Goal: Book appointment/travel/reservation

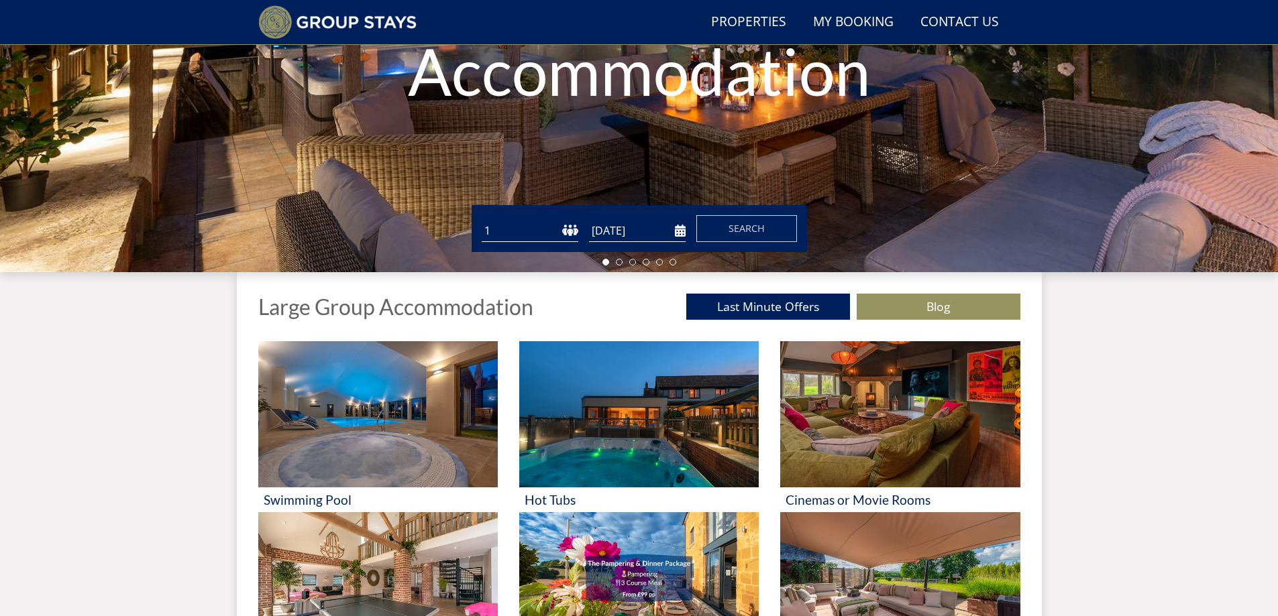
scroll to position [304, 0]
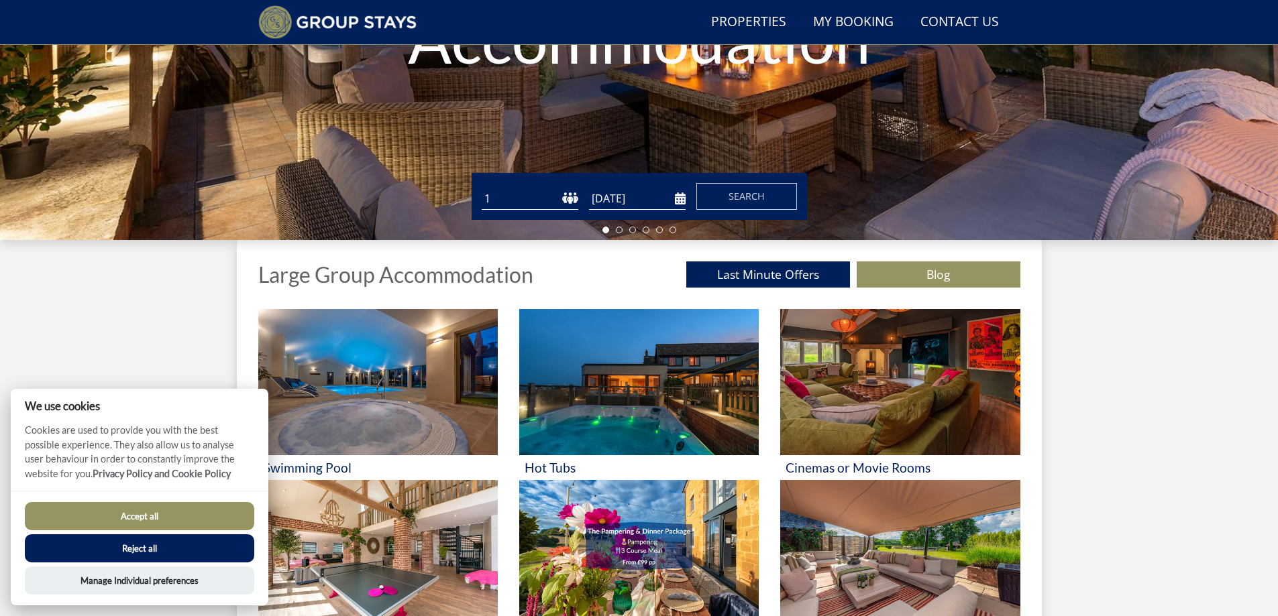
click at [514, 197] on select "1 2 3 4 5 6 7 8 9 10 11 12 13 14 15 16 17 18 19 20 21 22 23 24 25 26 27 28 29 3…" at bounding box center [530, 199] width 97 height 22
click at [516, 195] on select "1 2 3 4 5 6 7 8 9 10 11 12 13 14 15 16 17 18 19 20 21 22 23 24 25 26 27 28 29 3…" at bounding box center [530, 199] width 97 height 22
select select "16"
click at [482, 188] on select "1 2 3 4 5 6 7 8 9 10 11 12 13 14 15 16 17 18 19 20 21 22 23 24 25 26 27 28 29 3…" at bounding box center [530, 199] width 97 height 22
click at [649, 200] on input "[DATE]" at bounding box center [637, 199] width 97 height 22
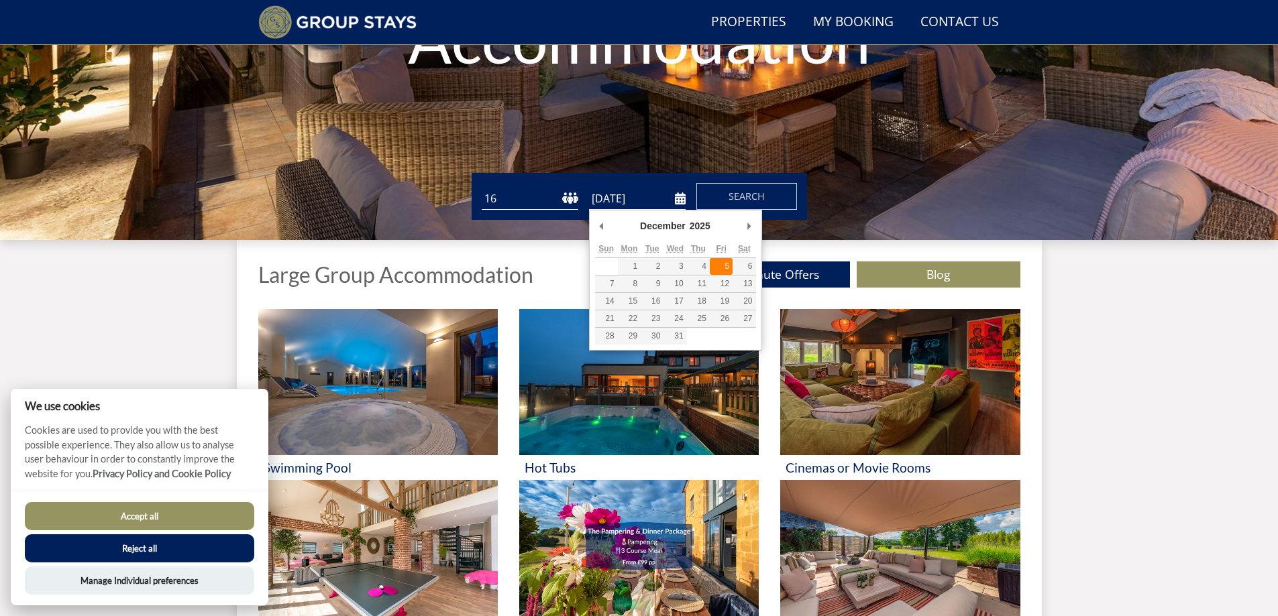
type input "[DATE]"
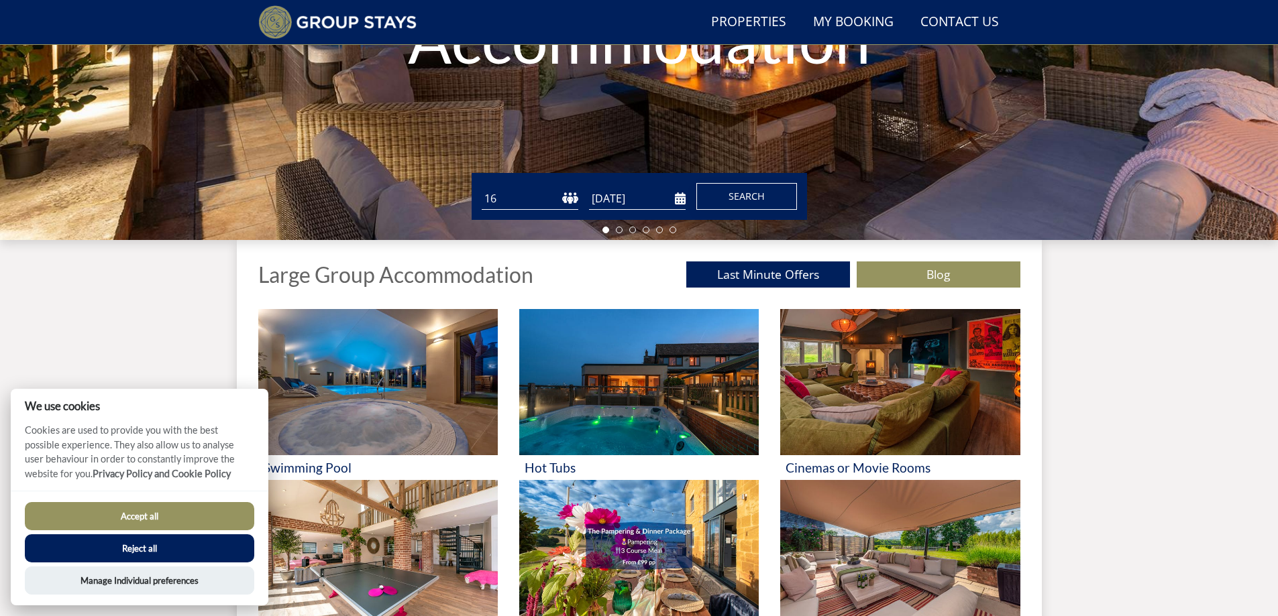
click at [730, 199] on span "Search" at bounding box center [746, 196] width 36 height 13
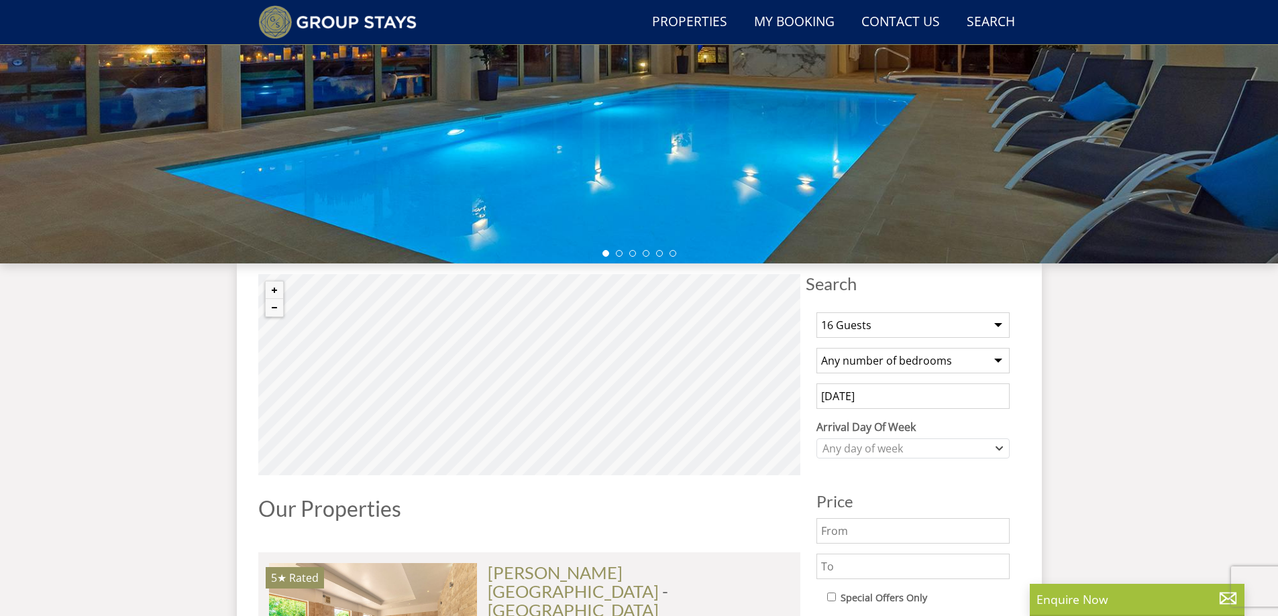
scroll to position [304, 0]
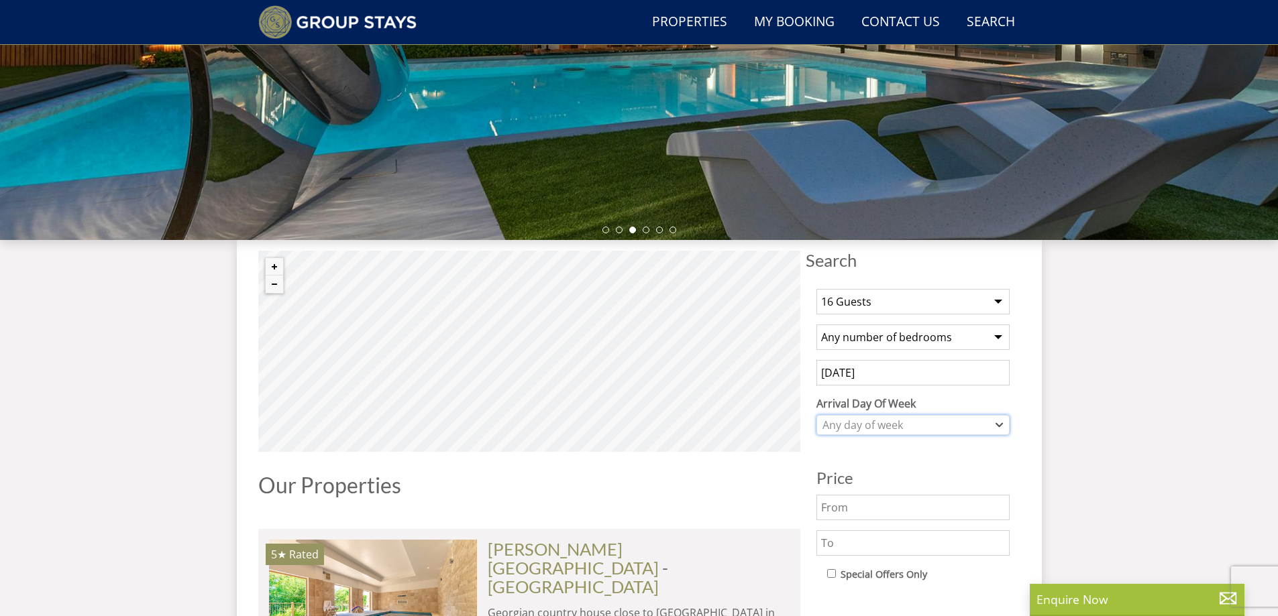
click at [901, 426] on div "Any day of week" at bounding box center [906, 425] width 174 height 15
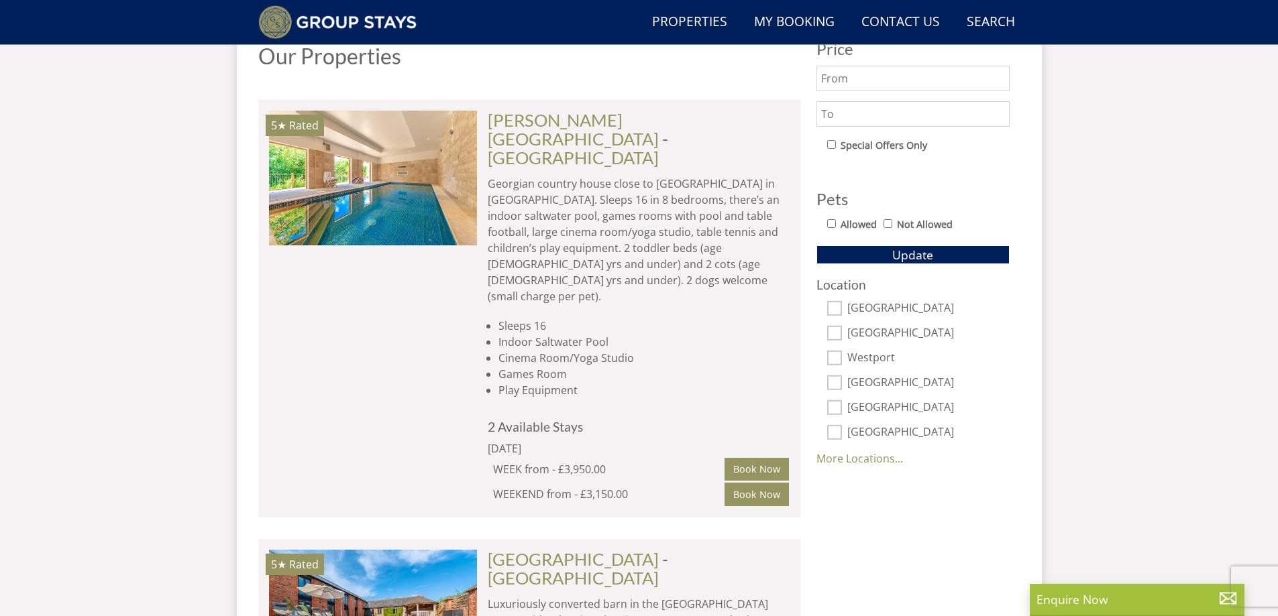
scroll to position [706, 0]
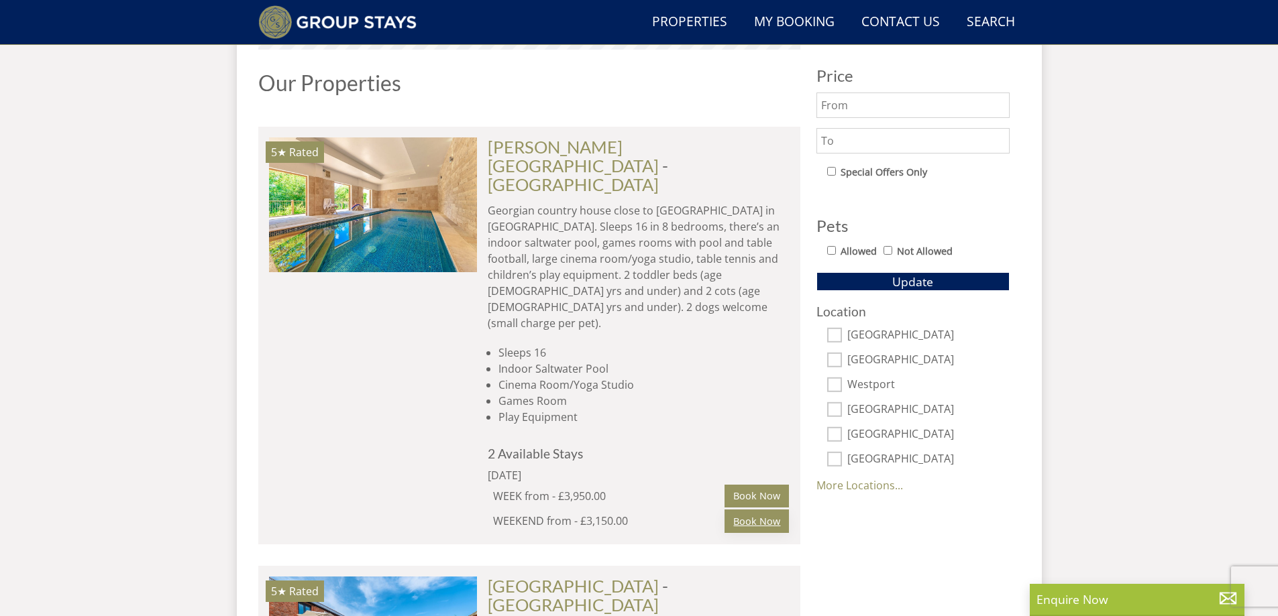
click at [741, 510] on link "Book Now" at bounding box center [756, 521] width 64 height 23
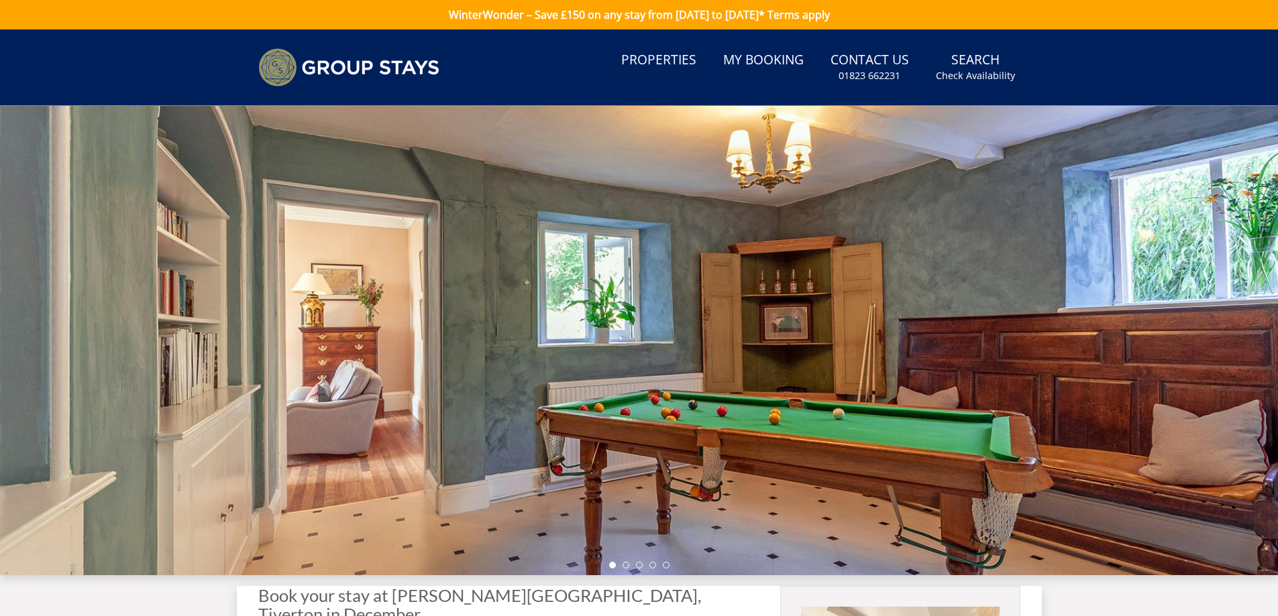
click at [1178, 322] on div at bounding box center [639, 341] width 1278 height 470
drag, startPoint x: 1136, startPoint y: 335, endPoint x: 659, endPoint y: 306, distance: 478.5
click at [661, 306] on div at bounding box center [639, 341] width 1278 height 470
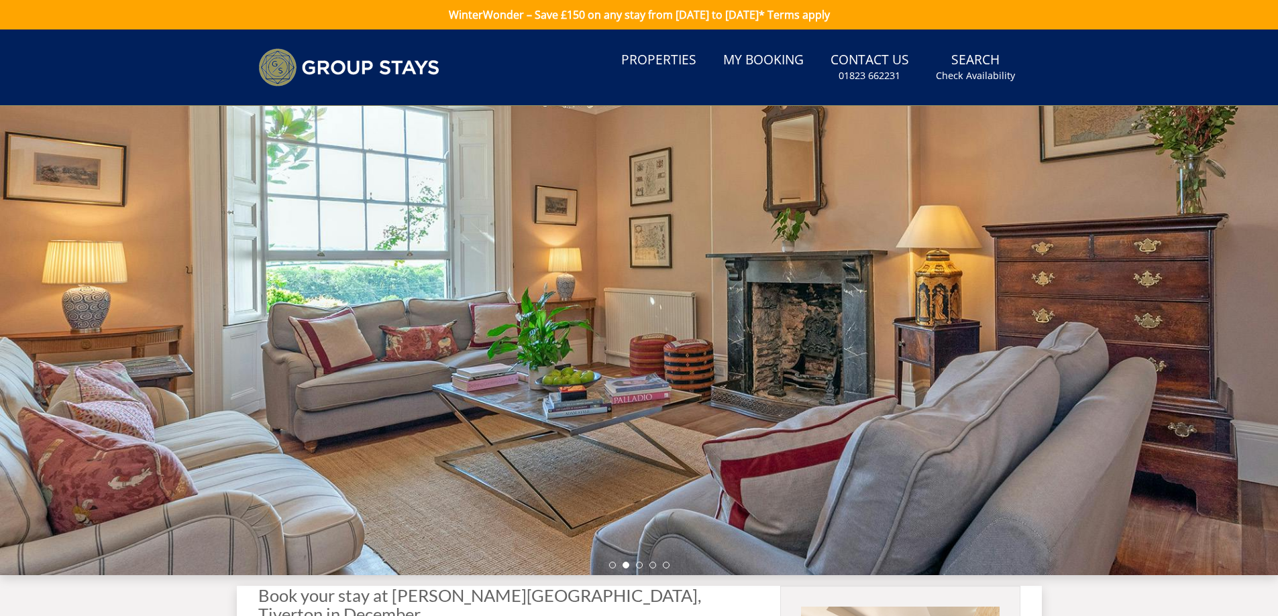
drag, startPoint x: 917, startPoint y: 336, endPoint x: 444, endPoint y: 282, distance: 475.9
click at [444, 282] on div at bounding box center [639, 341] width 1278 height 470
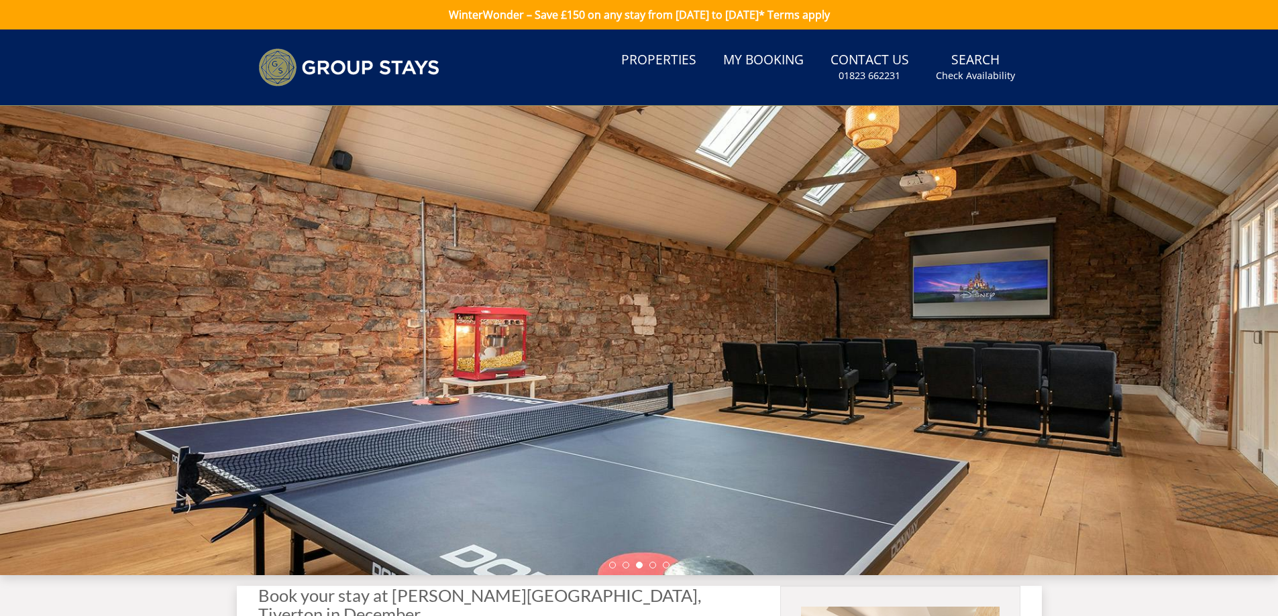
drag, startPoint x: 944, startPoint y: 334, endPoint x: 524, endPoint y: 285, distance: 422.8
click at [614, 298] on div at bounding box center [639, 341] width 1278 height 470
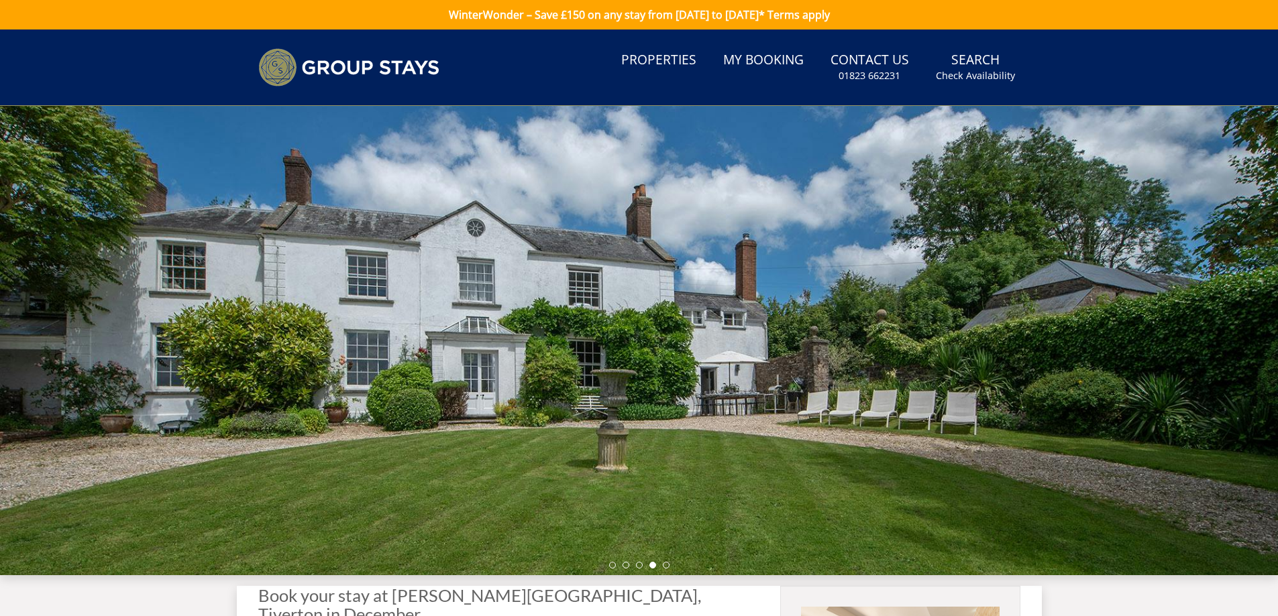
drag, startPoint x: 869, startPoint y: 331, endPoint x: 443, endPoint y: 316, distance: 426.2
click at [464, 316] on div at bounding box center [639, 341] width 1278 height 470
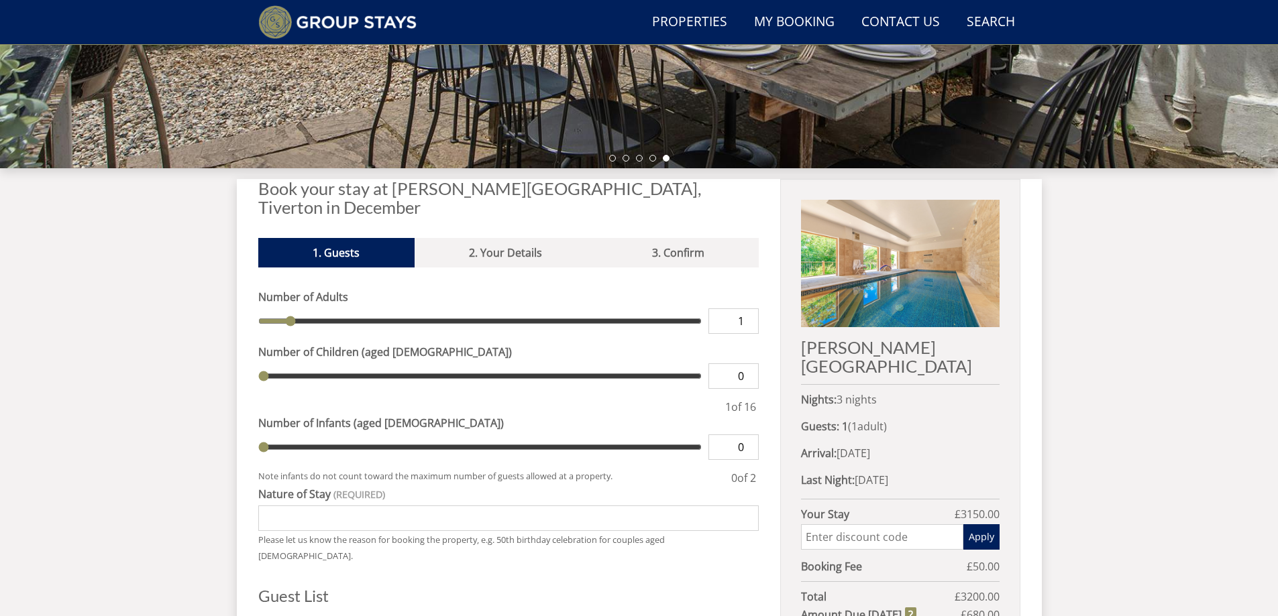
scroll to position [384, 0]
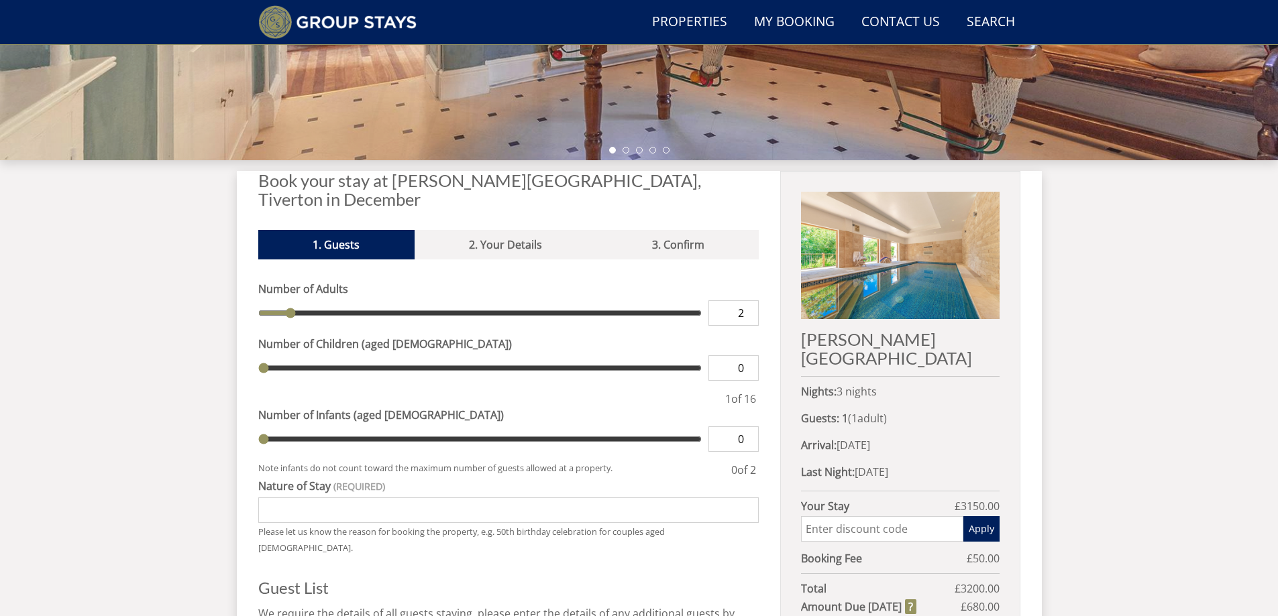
type input "2"
click at [749, 301] on input "2" at bounding box center [733, 313] width 50 height 25
type input "2"
type input "3"
click at [749, 301] on input "3" at bounding box center [733, 313] width 50 height 25
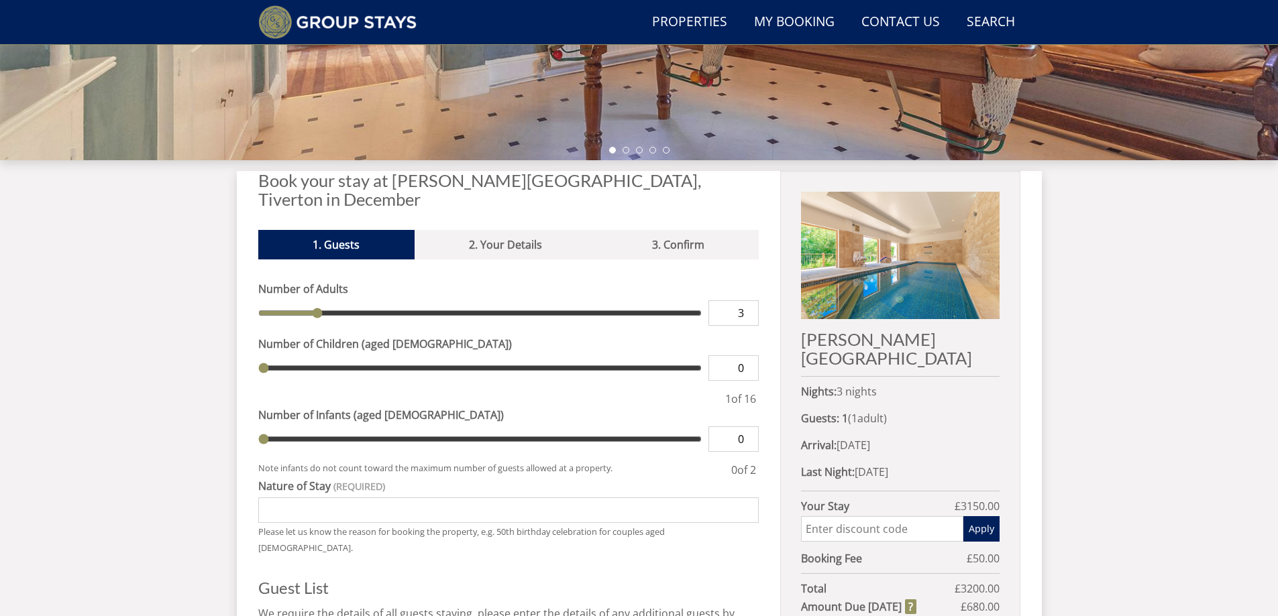
type input "3"
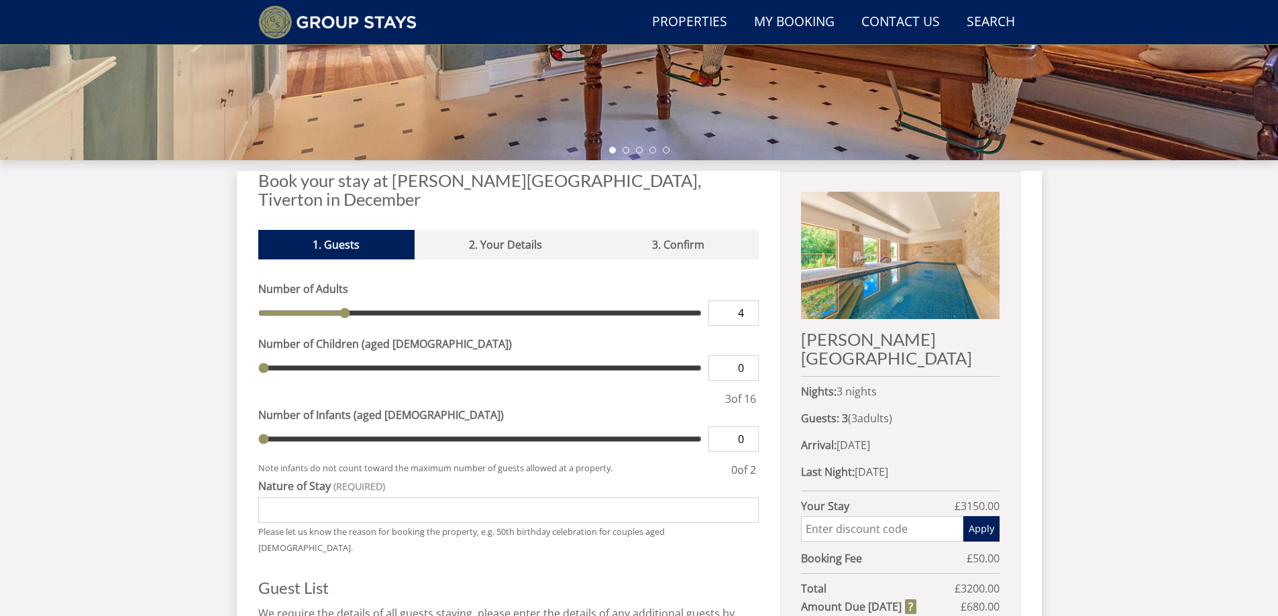
type input "4"
click at [749, 301] on input "4" at bounding box center [733, 313] width 50 height 25
type input "4"
type input "5"
click at [749, 301] on input "5" at bounding box center [733, 313] width 50 height 25
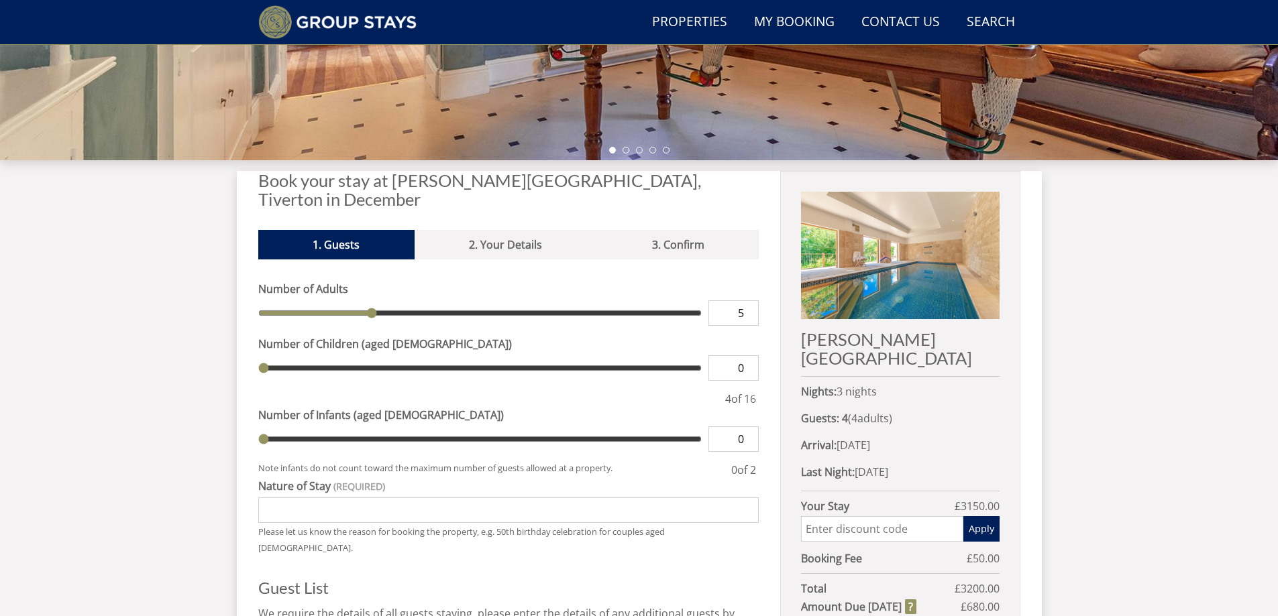
type input "5"
type input "6"
click at [749, 301] on input "6" at bounding box center [733, 313] width 50 height 25
type input "6"
type input "7"
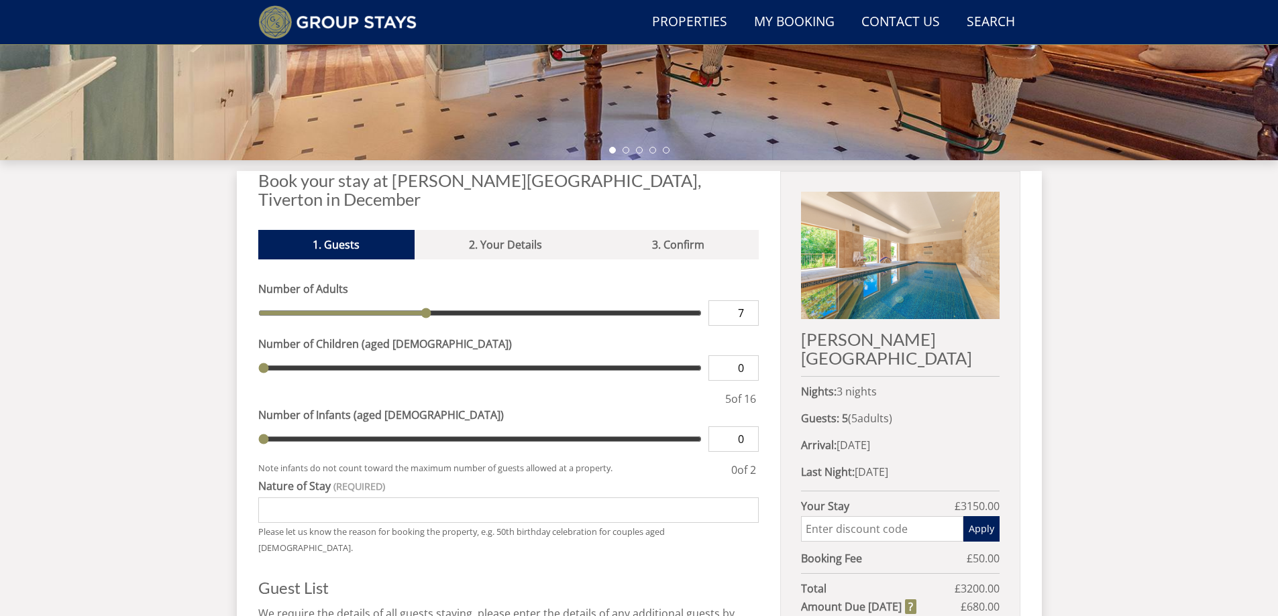
click at [749, 301] on input "7" at bounding box center [733, 313] width 50 height 25
type input "7"
type input "8"
click at [749, 301] on input "8" at bounding box center [733, 313] width 50 height 25
type input "8"
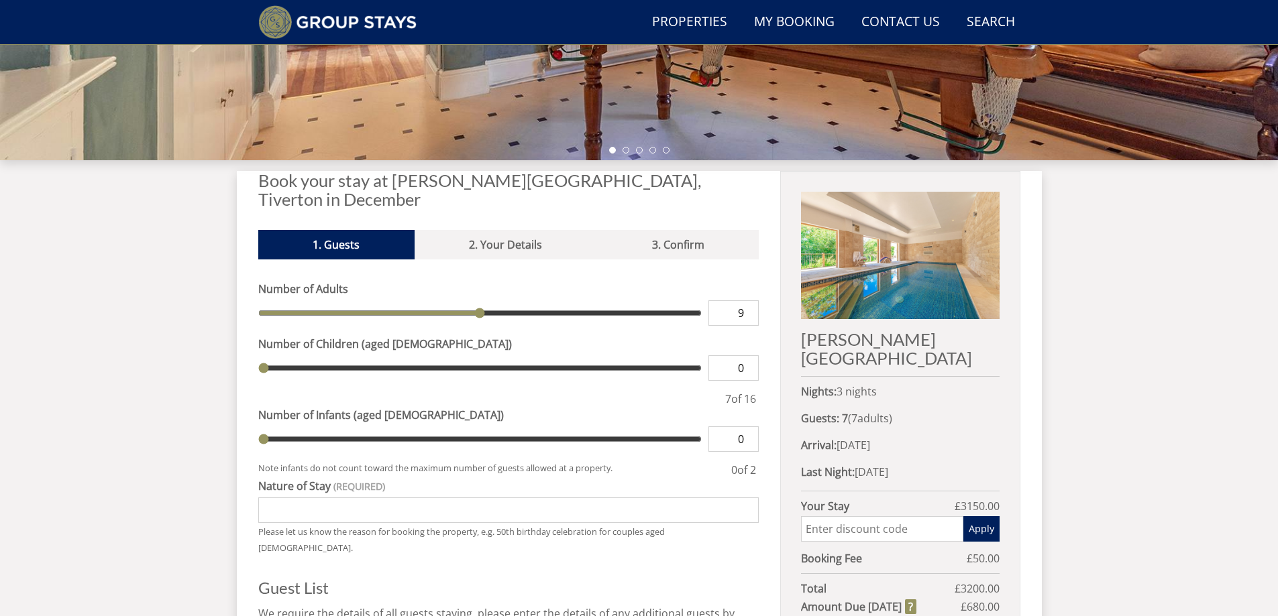
type input "9"
click at [749, 301] on input "9" at bounding box center [733, 313] width 50 height 25
type input "9"
type input "10"
click at [749, 301] on input "10" at bounding box center [733, 313] width 50 height 25
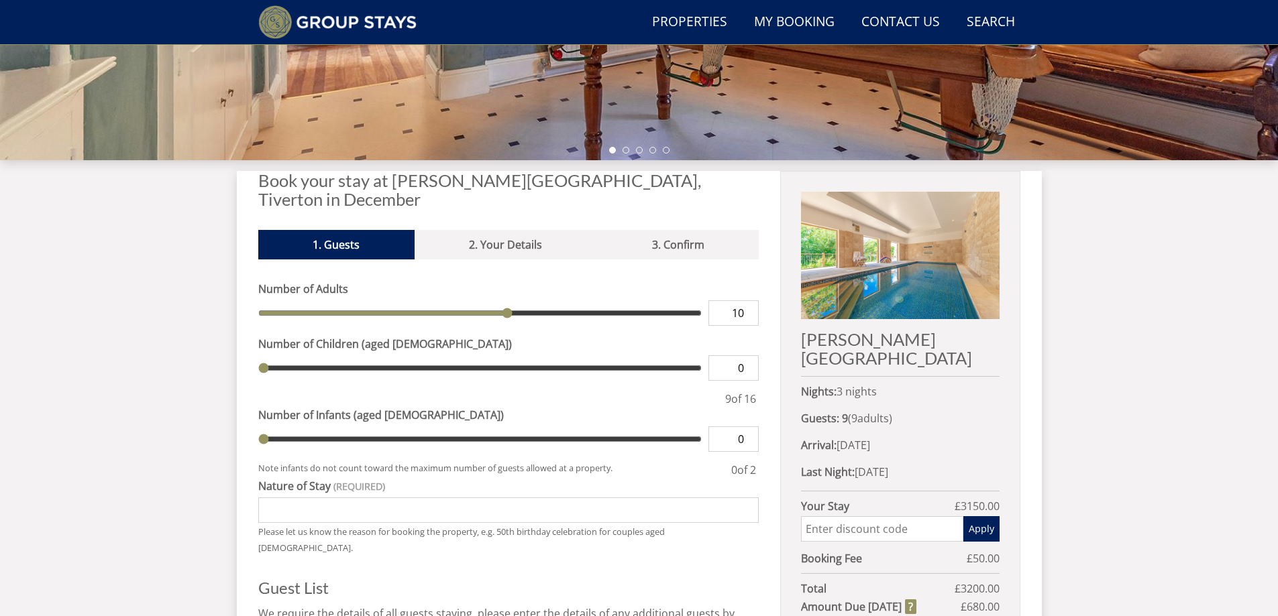
type input "10"
type input "11"
click at [749, 301] on input "11" at bounding box center [733, 313] width 50 height 25
type input "11"
type input "12"
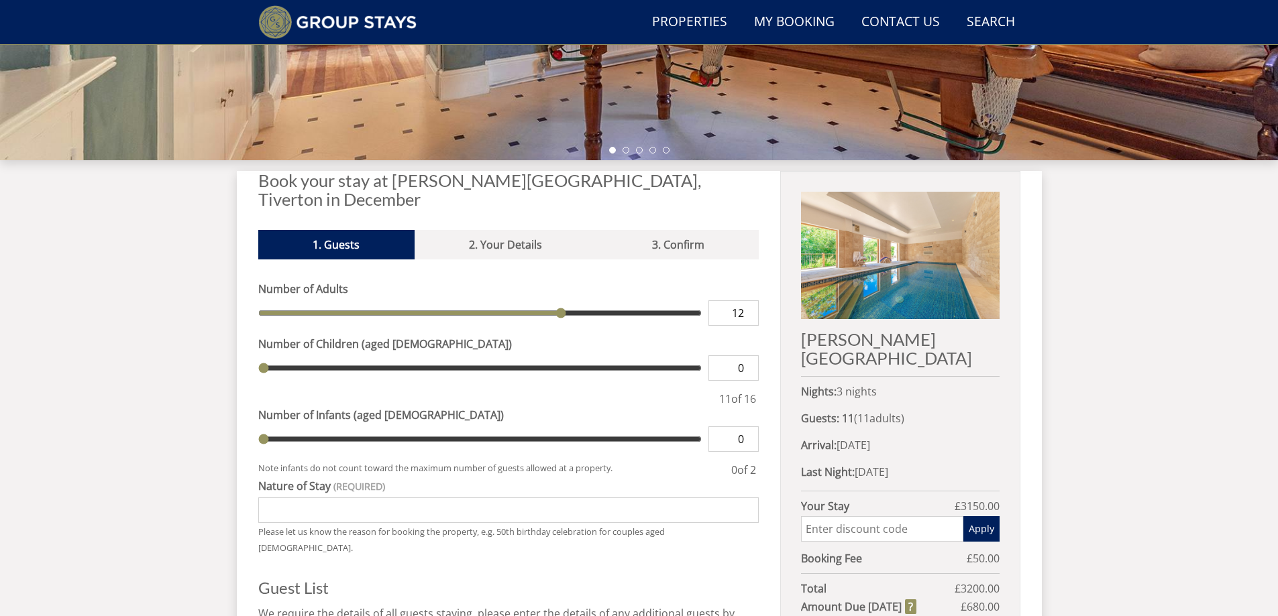
click at [749, 301] on input "12" at bounding box center [733, 313] width 50 height 25
type input "12"
type input "13"
click at [749, 301] on input "13" at bounding box center [733, 313] width 50 height 25
type input "13"
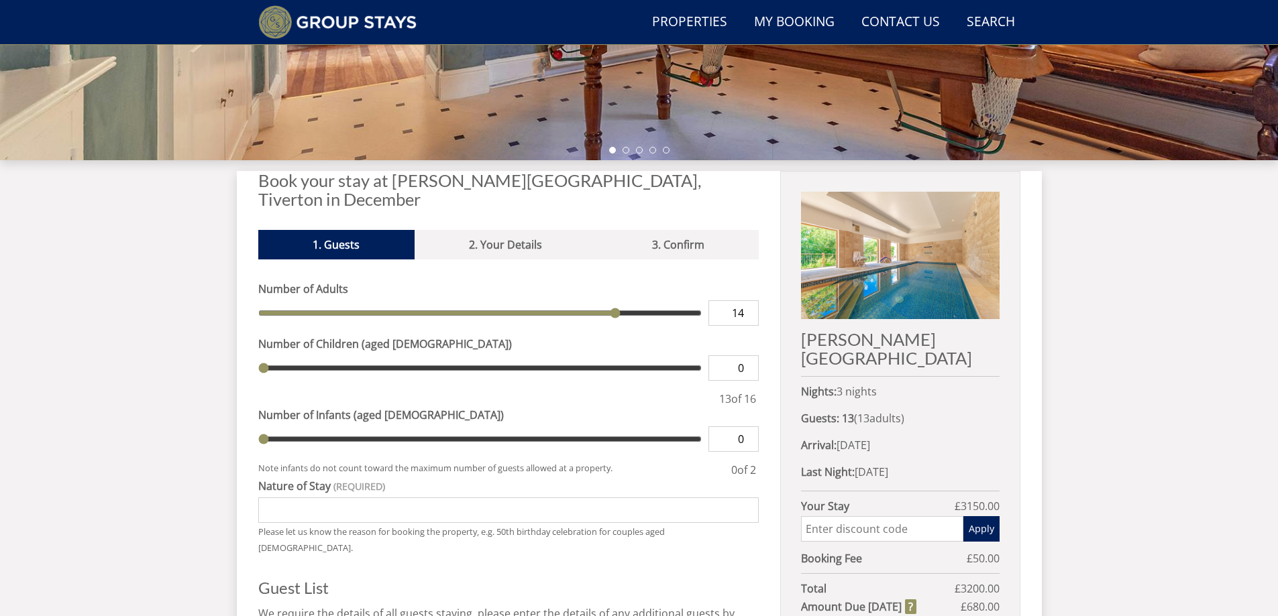
type input "14"
click at [749, 301] on input "14" at bounding box center [733, 313] width 50 height 25
type input "14"
type input "15"
click at [749, 301] on input "15" at bounding box center [733, 313] width 50 height 25
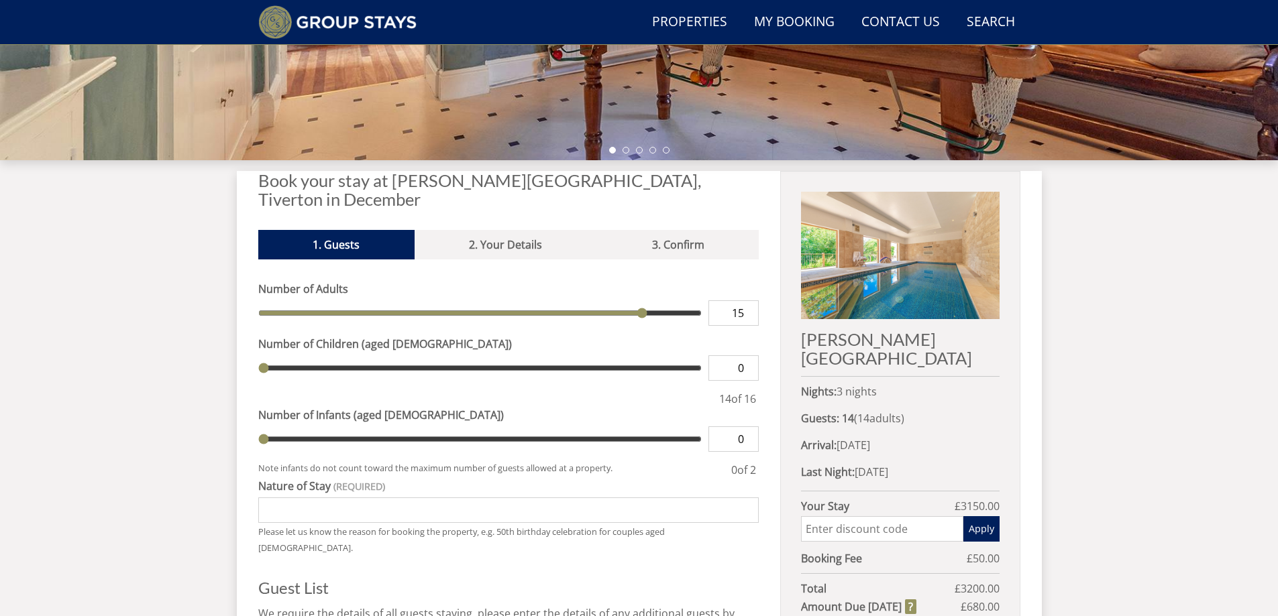
type input "15"
type input "16"
click at [749, 301] on input "16" at bounding box center [733, 313] width 50 height 25
type input "16"
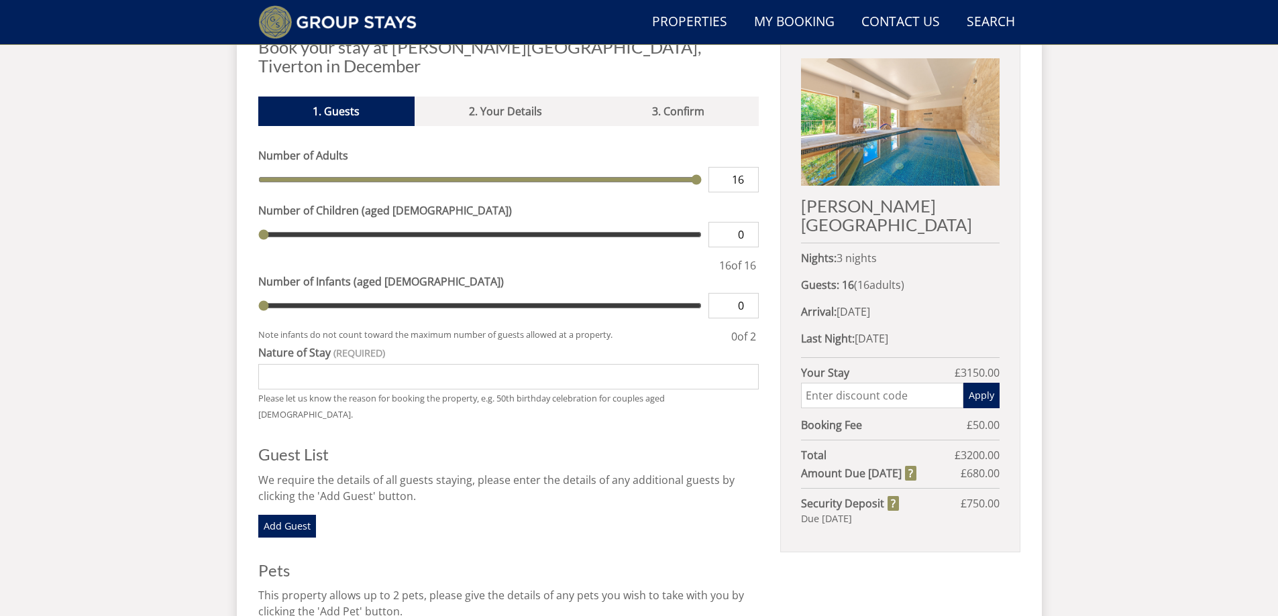
scroll to position [518, 0]
click at [394, 364] on input "Nature of Stay" at bounding box center [508, 376] width 501 height 25
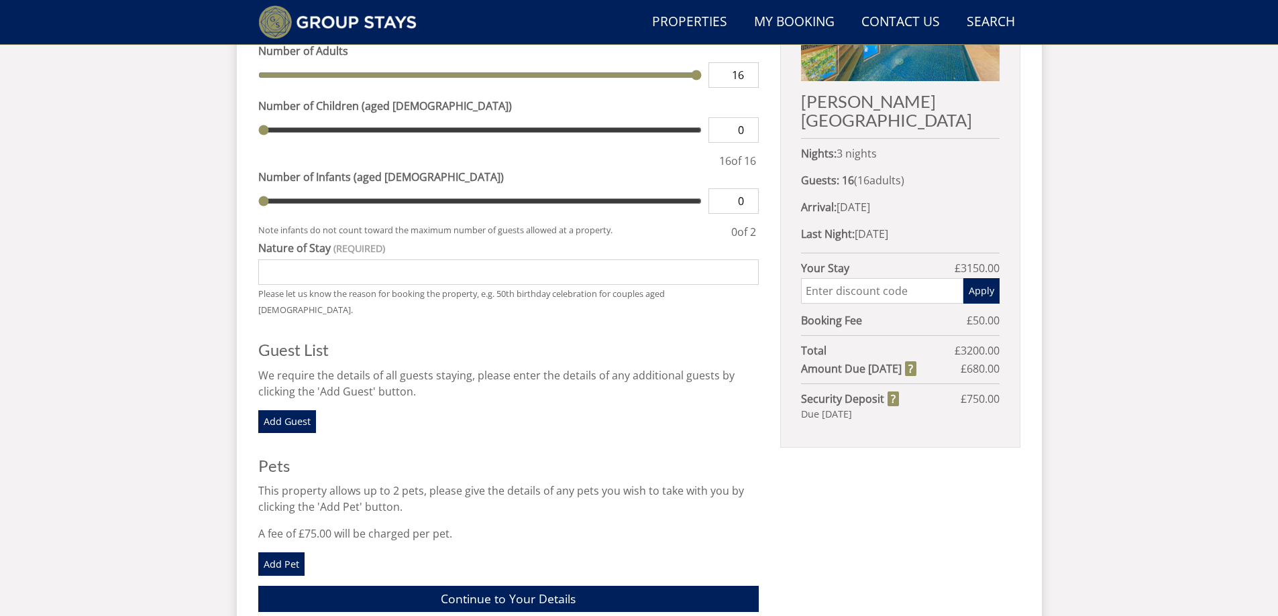
scroll to position [652, 0]
